Goal: Transaction & Acquisition: Obtain resource

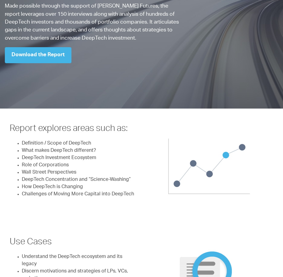
scroll to position [121, 0]
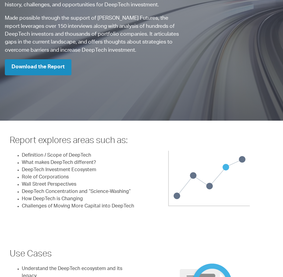
click at [43, 68] on link "Download the Report" at bounding box center [38, 67] width 67 height 16
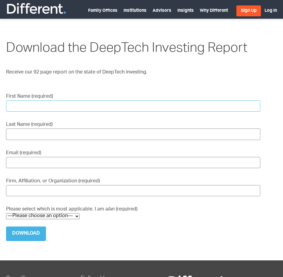
click at [68, 101] on input "First Name (required)" at bounding box center [133, 106] width 254 height 11
click at [43, 207] on label "Please select which is most applicable. I am a/an (required) —Please choose an …" at bounding box center [133, 212] width 254 height 13
click at [43, 214] on select "—Please choose an option— Institutional Investor Individual Investor Family Off…" at bounding box center [43, 217] width 74 height 6
click at [43, 208] on label "Please select which is most applicable. I am a/an (required) —Please choose an …" at bounding box center [133, 212] width 254 height 13
click at [43, 214] on select "—Please choose an option— Institutional Investor Individual Investor Family Off…" at bounding box center [43, 217] width 74 height 6
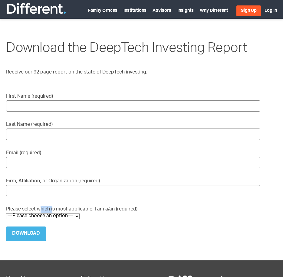
click at [42, 214] on select "—Please choose an option— Institutional Investor Individual Investor Family Off…" at bounding box center [43, 217] width 74 height 6
select select "Government"
click at [6, 220] on select "—Please choose an option— Institutional Investor Individual Investor Family Off…" at bounding box center [43, 217] width 74 height 6
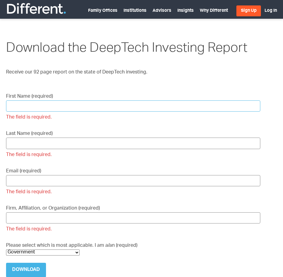
click at [50, 106] on input "First Name (required) The field is required." at bounding box center [133, 106] width 254 height 11
type input "[PERSON_NAME]"
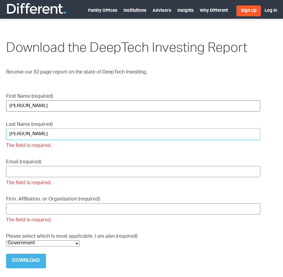
type input "[PERSON_NAME]"
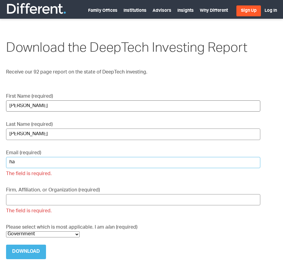
type input "h"
type input "[PERSON_NAME][EMAIL_ADDRESS][PERSON_NAME][DOMAIN_NAME]"
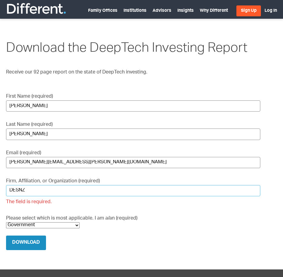
type input "DESNZ"
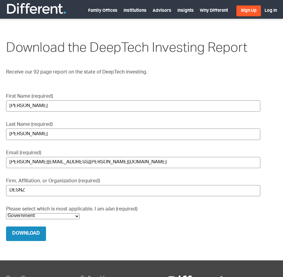
click at [41, 239] on main "Download the DeepTech Investing Report Receive our 92 page report on the state …" at bounding box center [141, 145] width 271 height 232
click at [38, 234] on input "Download" at bounding box center [26, 234] width 40 height 15
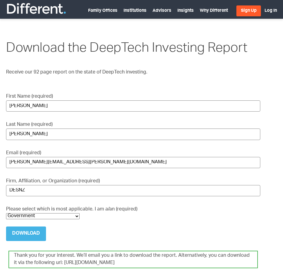
click at [71, 258] on div "Thank you for your interest. We’ll email you a link to download the report. Alt…" at bounding box center [133, 260] width 250 height 18
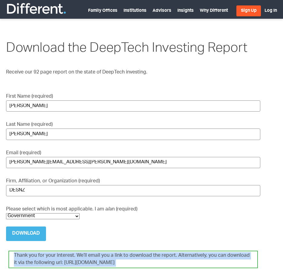
click at [71, 258] on div "Thank you for your interest. We’ll email you a link to download the report. Alt…" at bounding box center [133, 260] width 250 height 18
click at [63, 259] on div "Thank you for your interest. We’ll email you a link to download the report. Alt…" at bounding box center [133, 260] width 250 height 18
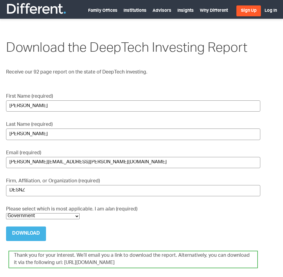
drag, startPoint x: 63, startPoint y: 259, endPoint x: 150, endPoint y: 259, distance: 87.5
click at [150, 259] on div "Thank you for your interest. We’ll email you a link to download the report. Alt…" at bounding box center [133, 260] width 250 height 18
click at [112, 263] on div "Thank you for your interest. We’ll email you a link to download the report. Alt…" at bounding box center [133, 260] width 250 height 18
drag, startPoint x: 58, startPoint y: 258, endPoint x: 149, endPoint y: 260, distance: 91.2
click at [153, 259] on div "Thank you for your interest. We’ll email you a link to download the report. Alt…" at bounding box center [133, 260] width 250 height 18
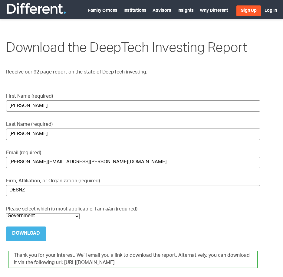
copy div "[URL][DOMAIN_NAME]"
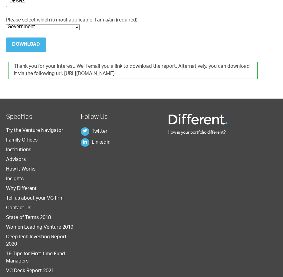
scroll to position [230, 0]
